Goal: Find specific page/section

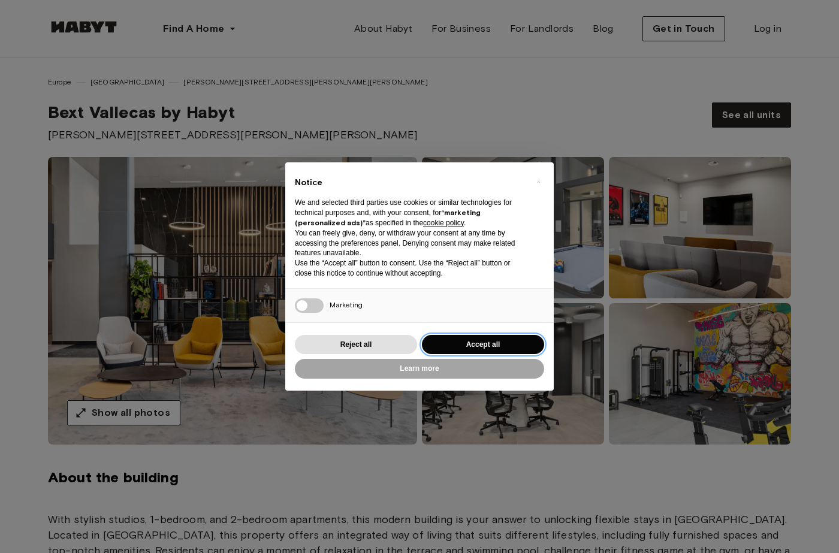
click at [502, 346] on button "Accept all" at bounding box center [483, 345] width 122 height 20
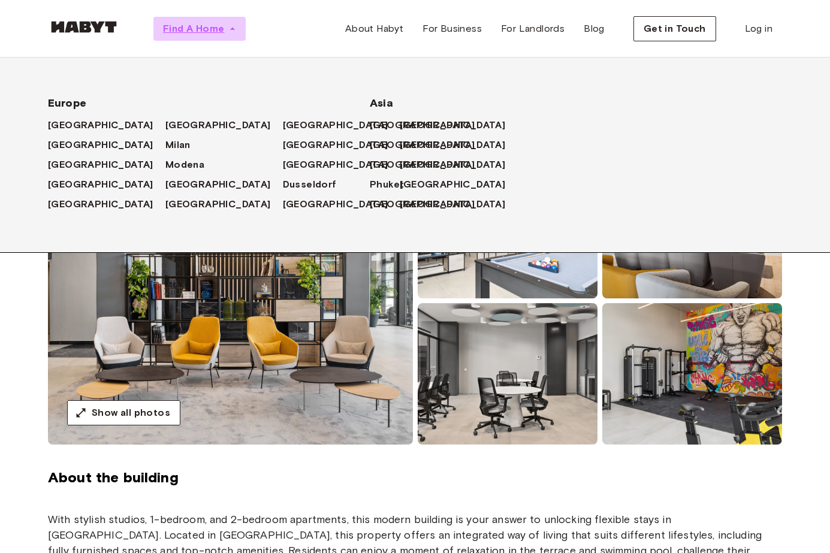
click at [233, 27] on icon "button" at bounding box center [233, 29] width 12 height 12
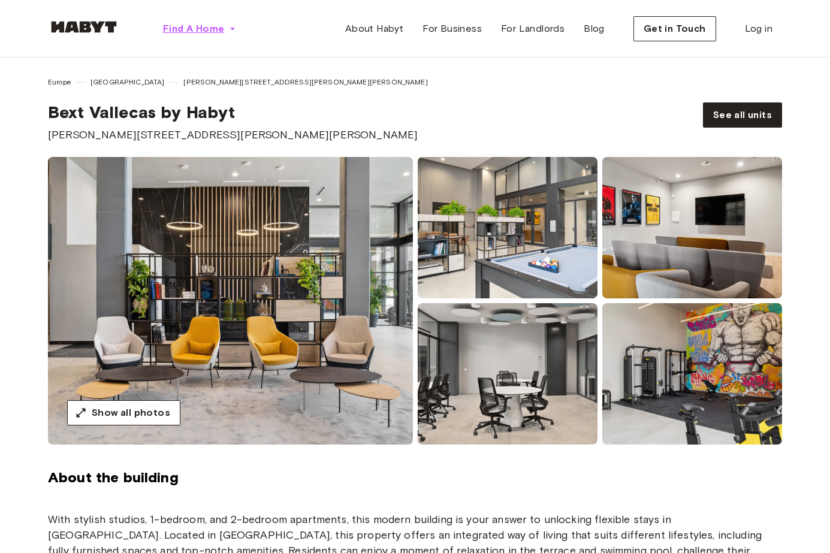
click at [233, 27] on icon "button" at bounding box center [233, 29] width 12 height 12
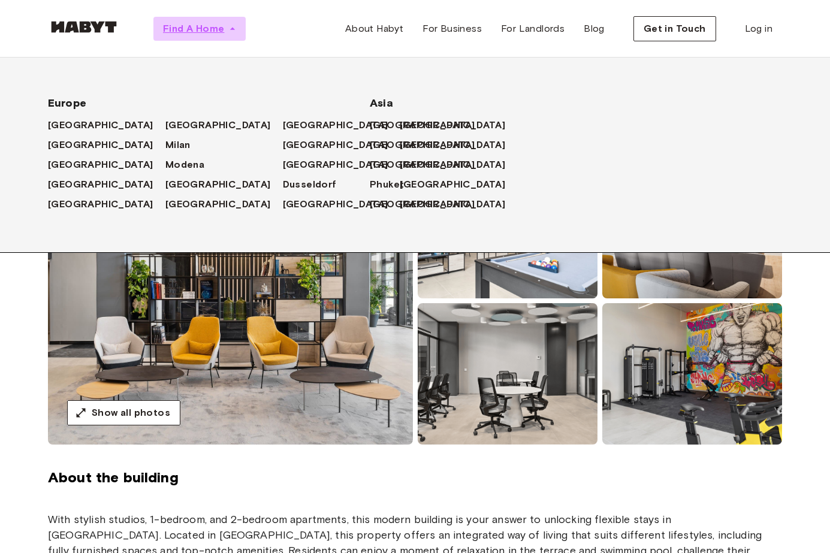
click at [233, 27] on icon "button" at bounding box center [233, 29] width 12 height 12
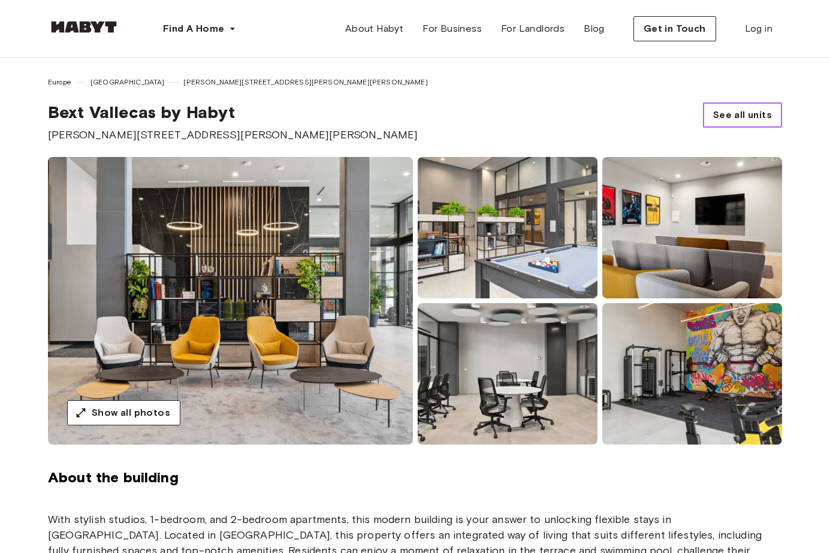
click at [746, 114] on span "See all units" at bounding box center [742, 115] width 59 height 14
click at [370, 28] on span "About Habyt" at bounding box center [374, 29] width 58 height 14
click at [233, 28] on icon "button" at bounding box center [232, 29] width 5 height 2
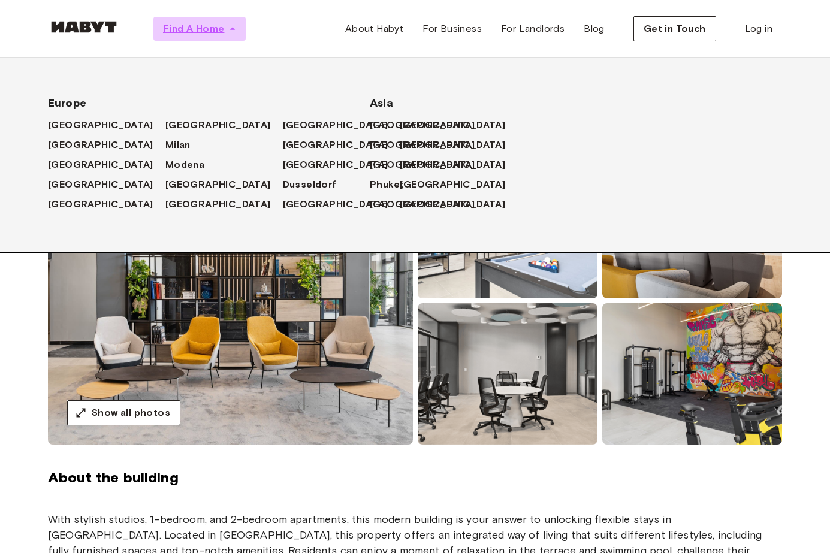
click at [233, 28] on icon "button" at bounding box center [232, 29] width 5 height 2
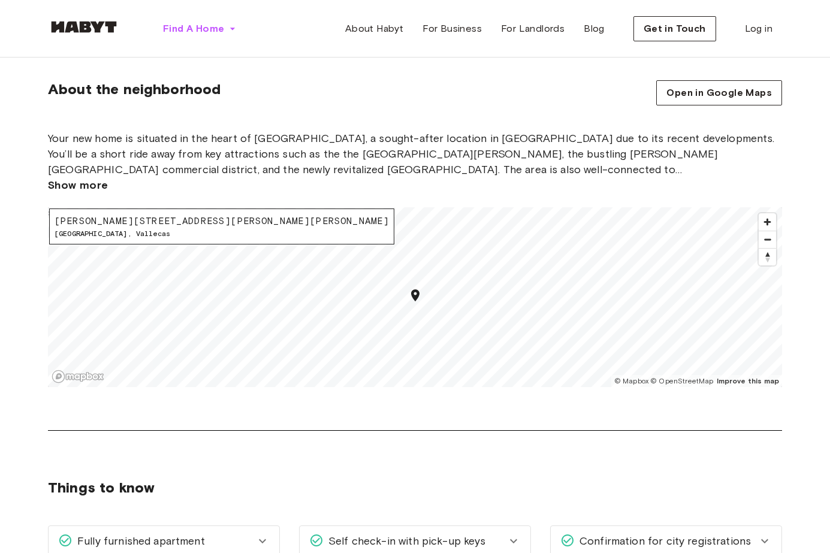
scroll to position [1259, 0]
click at [771, 218] on span "Zoom in" at bounding box center [767, 220] width 17 height 17
click at [767, 216] on span "Zoom in" at bounding box center [767, 220] width 17 height 17
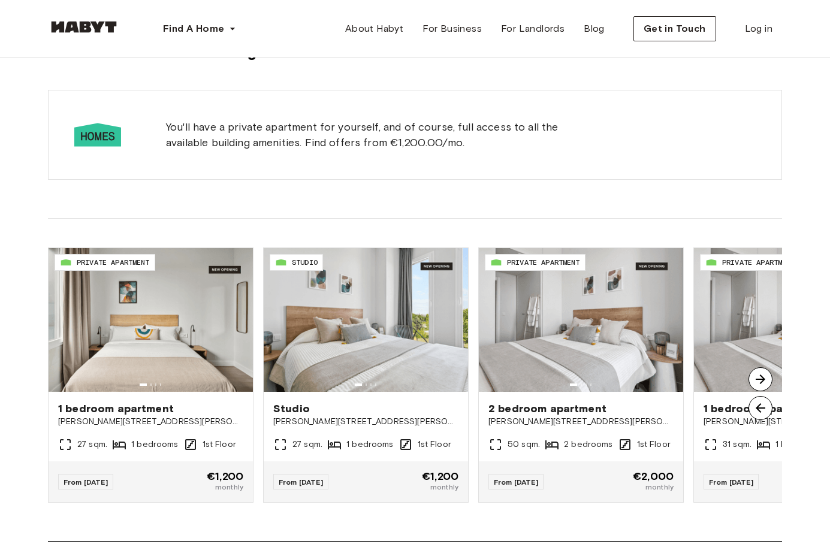
scroll to position [779, 0]
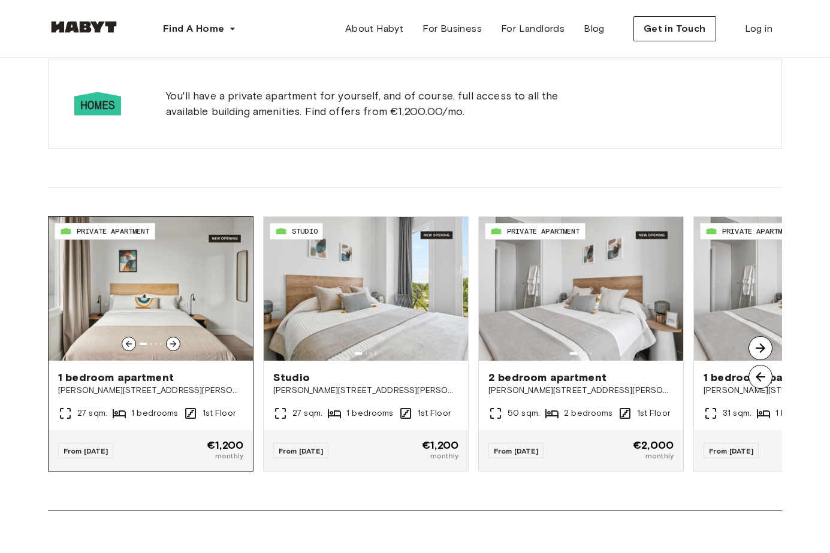
click at [174, 294] on img at bounding box center [151, 289] width 204 height 144
